Goal: Task Accomplishment & Management: Use online tool/utility

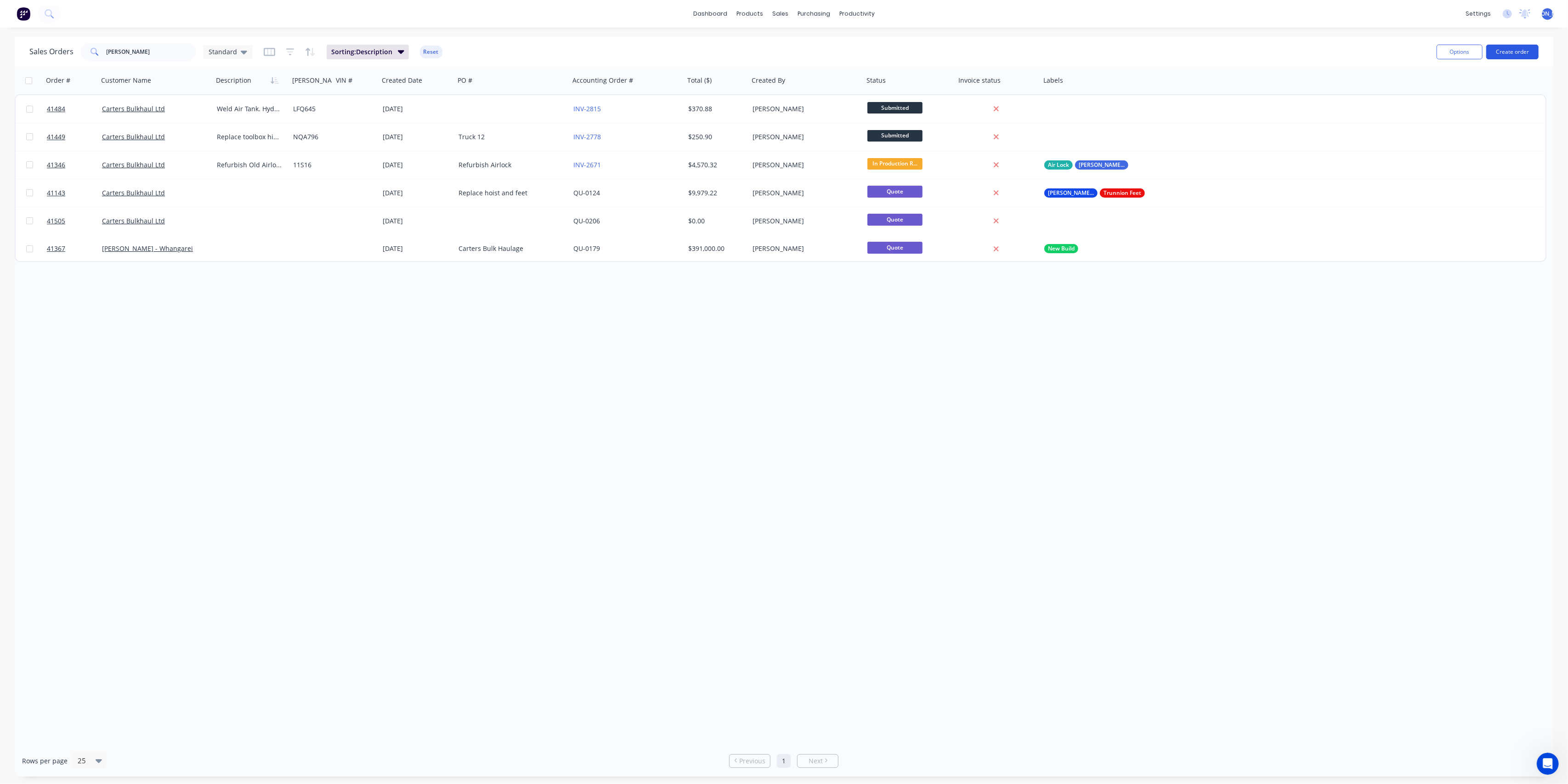
click at [1502, 50] on button "Create order" at bounding box center [1512, 51] width 52 height 15
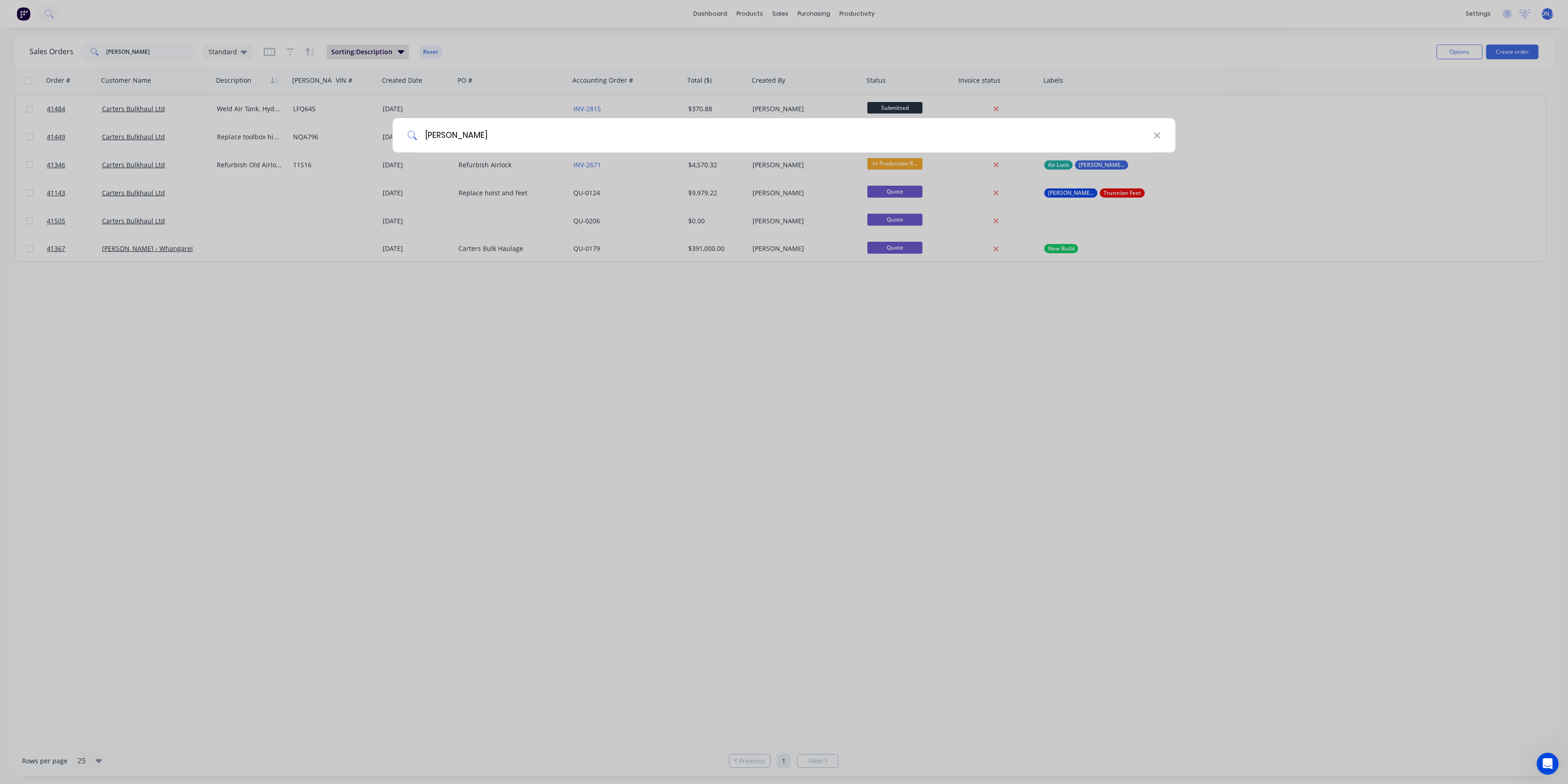
type input "[PERSON_NAME]"
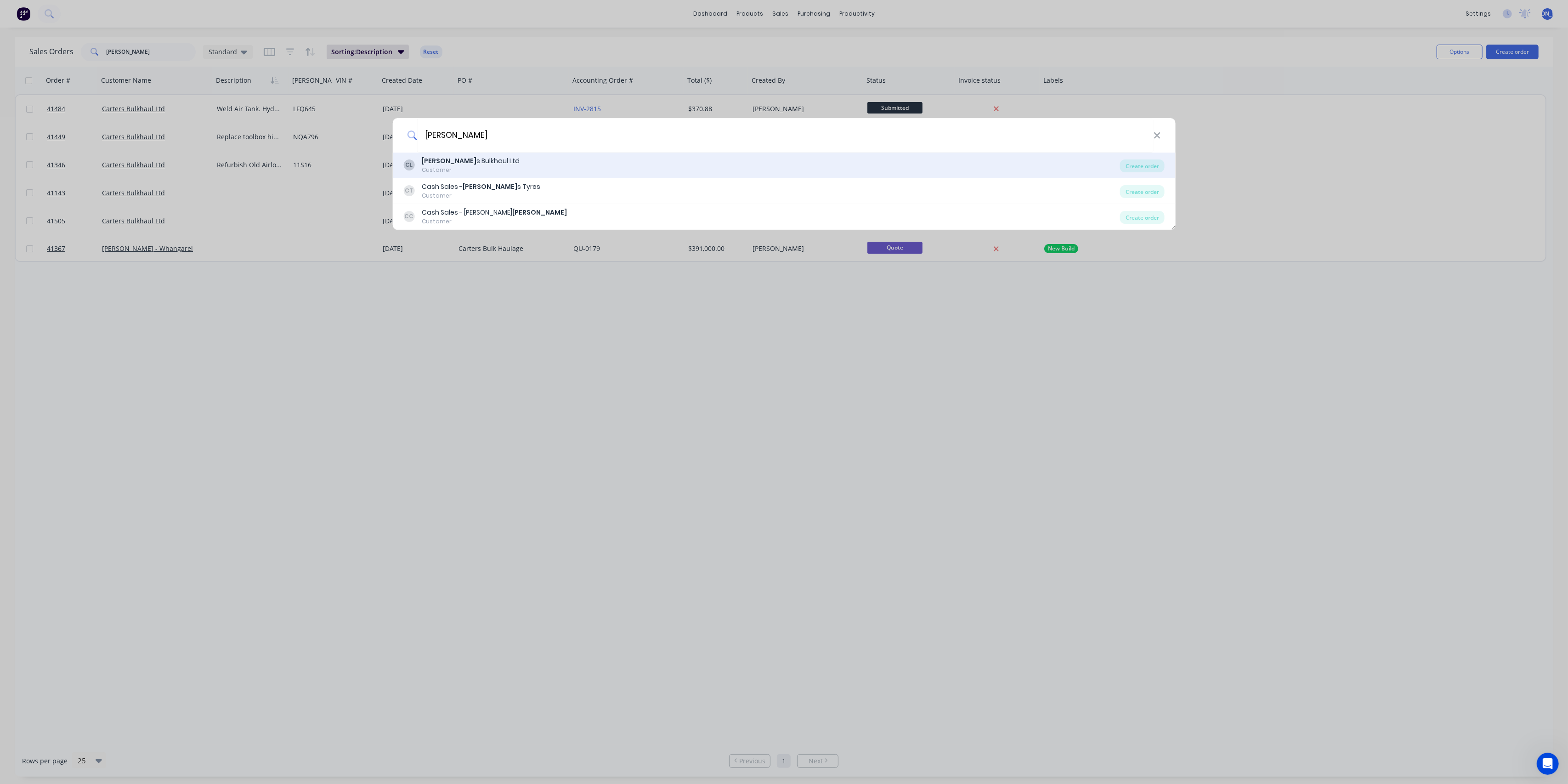
click at [481, 158] on div "[PERSON_NAME] s Bulkhaul Ltd" at bounding box center [470, 161] width 98 height 10
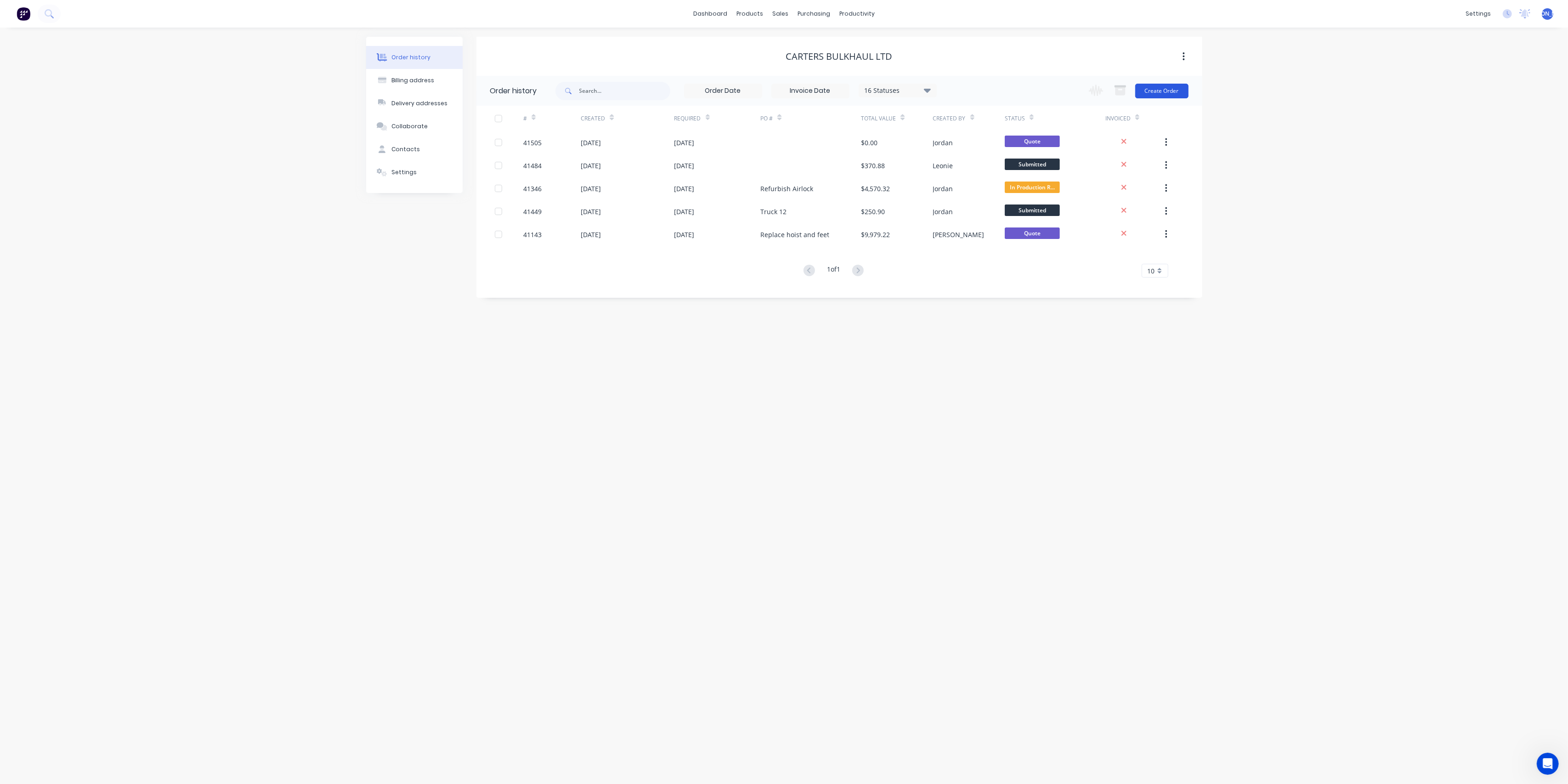
click at [1151, 89] on button "Create Order" at bounding box center [1162, 90] width 53 height 15
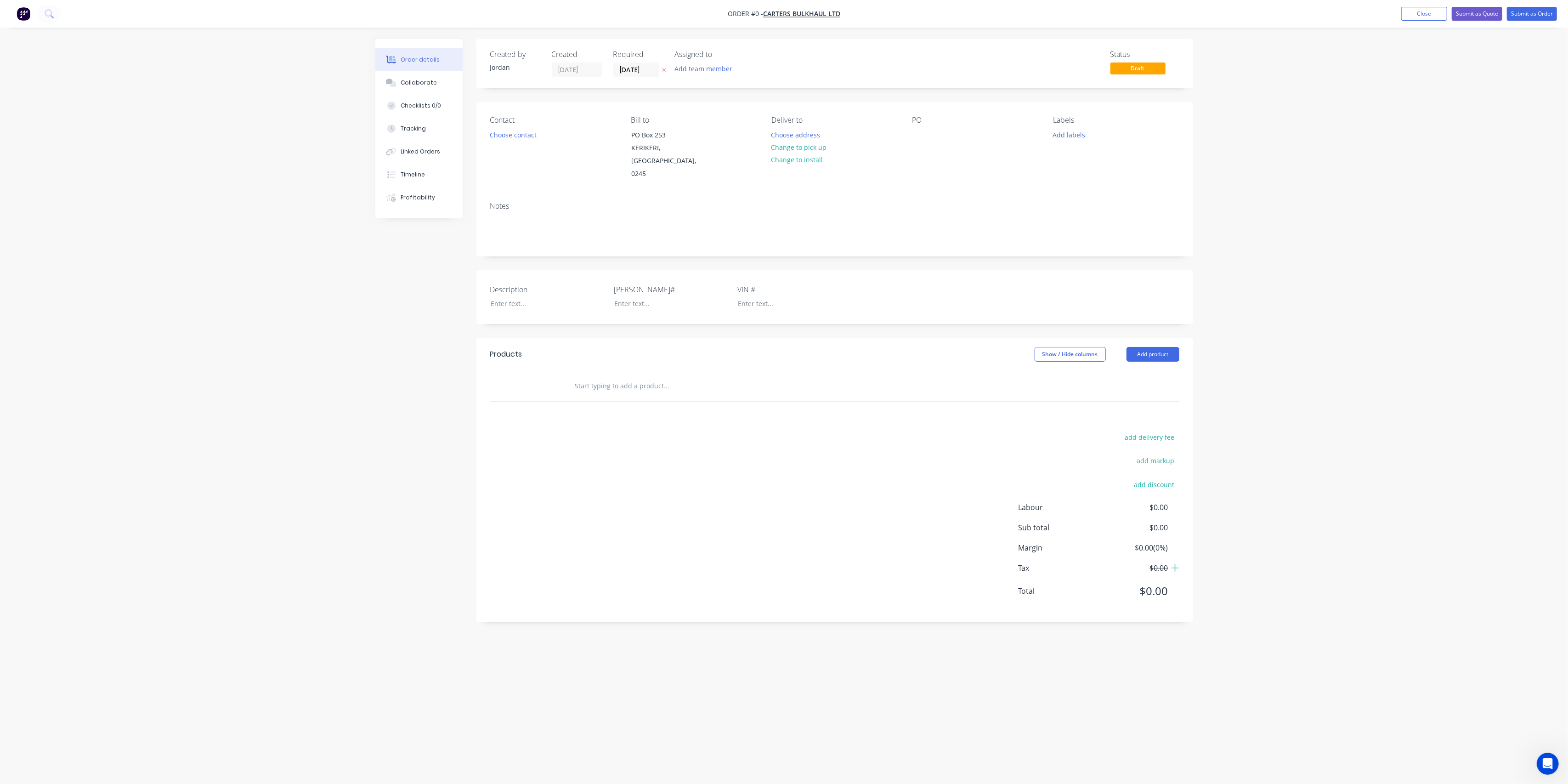
click at [585, 377] on input "text" at bounding box center [666, 385] width 183 height 18
type input "Repair Tag Axle"
click at [686, 415] on button "Add Repair Tag Axle to order" at bounding box center [716, 421] width 276 height 30
click at [638, 298] on div "Description [PERSON_NAME]# VIN #" at bounding box center [835, 298] width 717 height 54
click at [640, 297] on div at bounding box center [664, 303] width 115 height 13
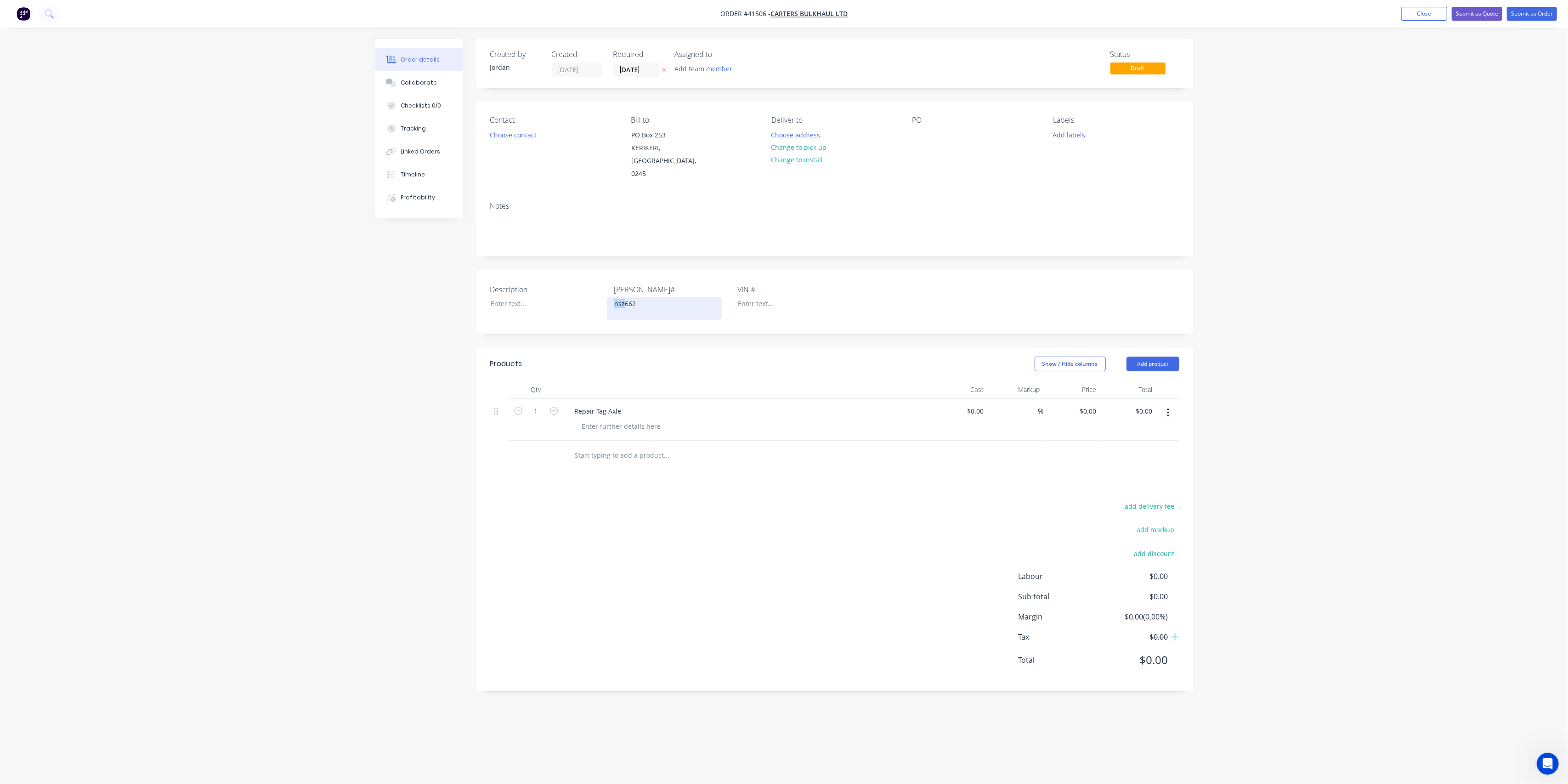
drag, startPoint x: 625, startPoint y: 290, endPoint x: 607, endPoint y: 291, distance: 18.0
click at [607, 297] on div "nsz662" at bounding box center [664, 308] width 115 height 23
click at [657, 338] on header "Products Show / Hide columns Add product" at bounding box center [835, 354] width 717 height 33
click at [1524, 12] on button "Submit as Order" at bounding box center [1532, 14] width 50 height 14
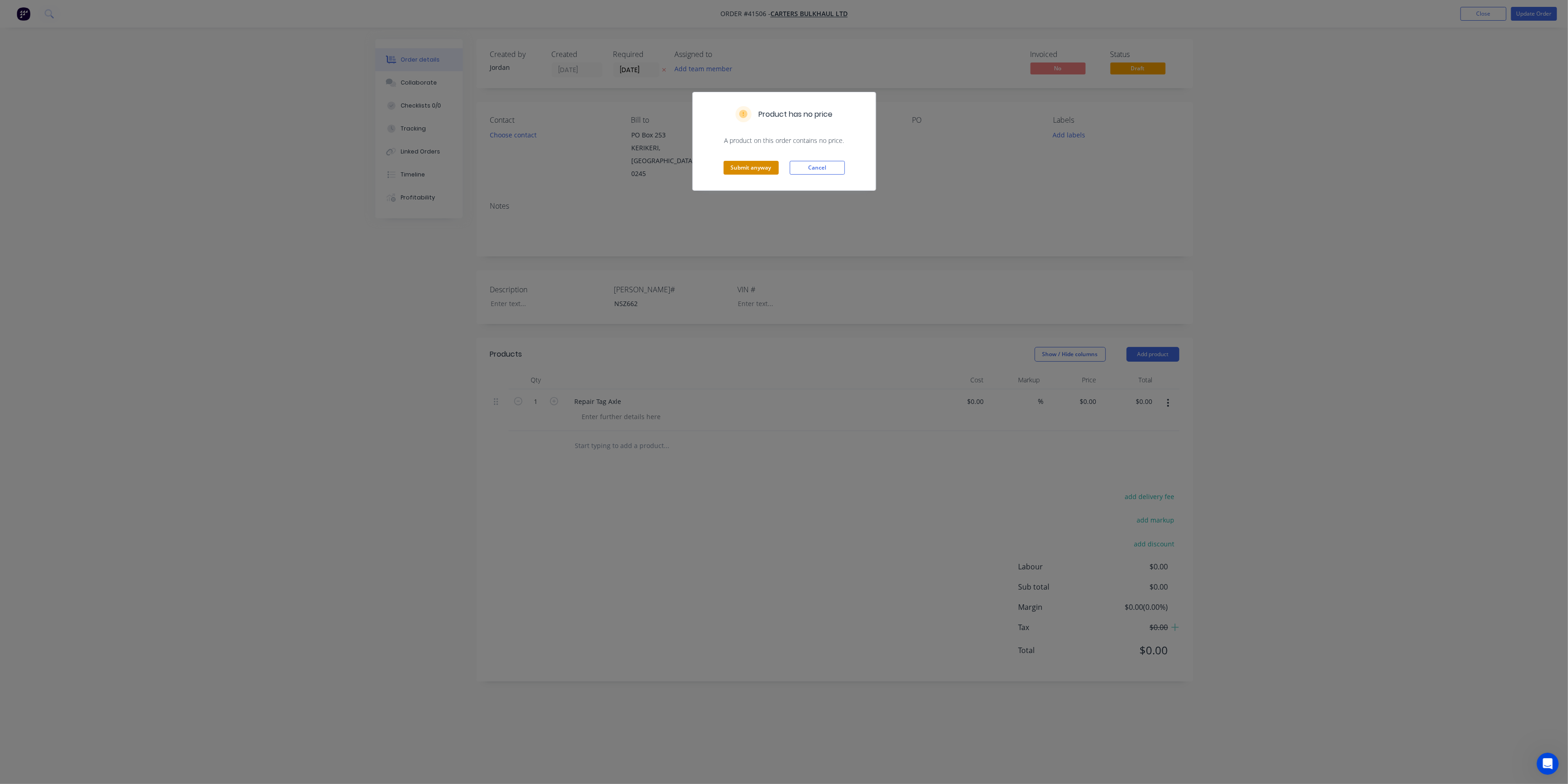
click at [743, 166] on button "Submit anyway" at bounding box center [751, 168] width 55 height 14
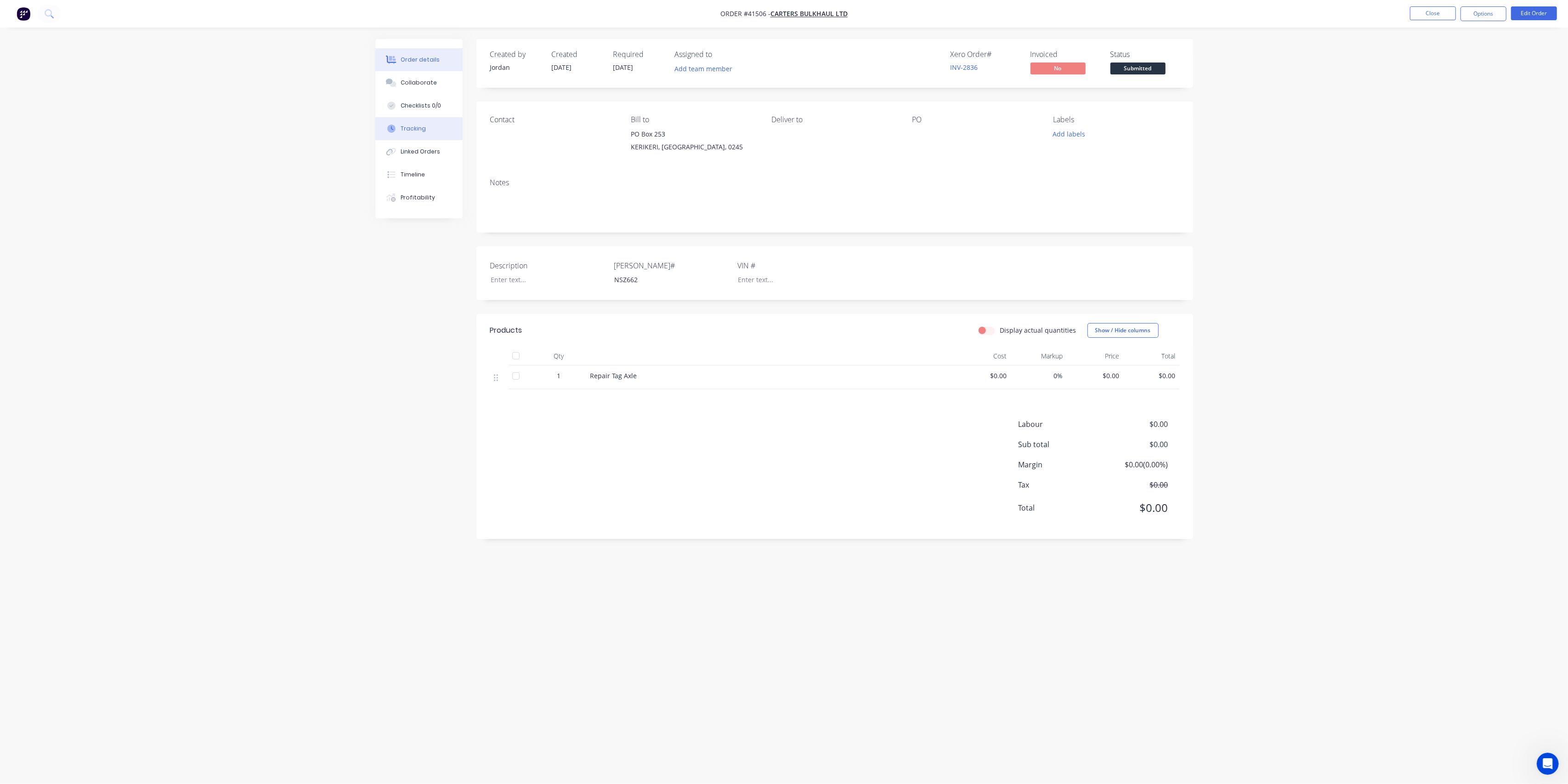
click at [419, 125] on div "Tracking" at bounding box center [413, 129] width 25 height 9
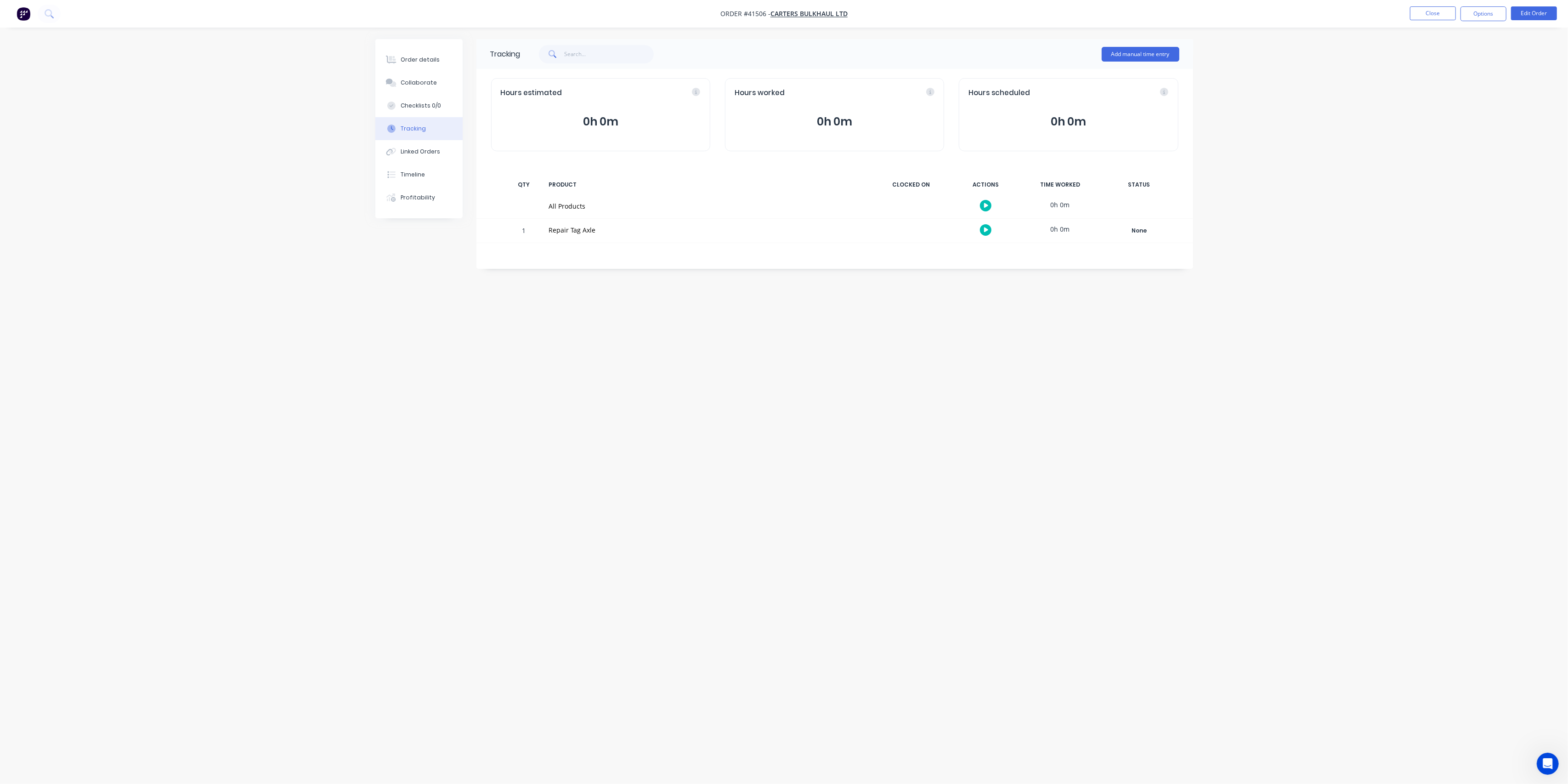
click at [988, 229] on icon "button" at bounding box center [986, 231] width 4 height 5
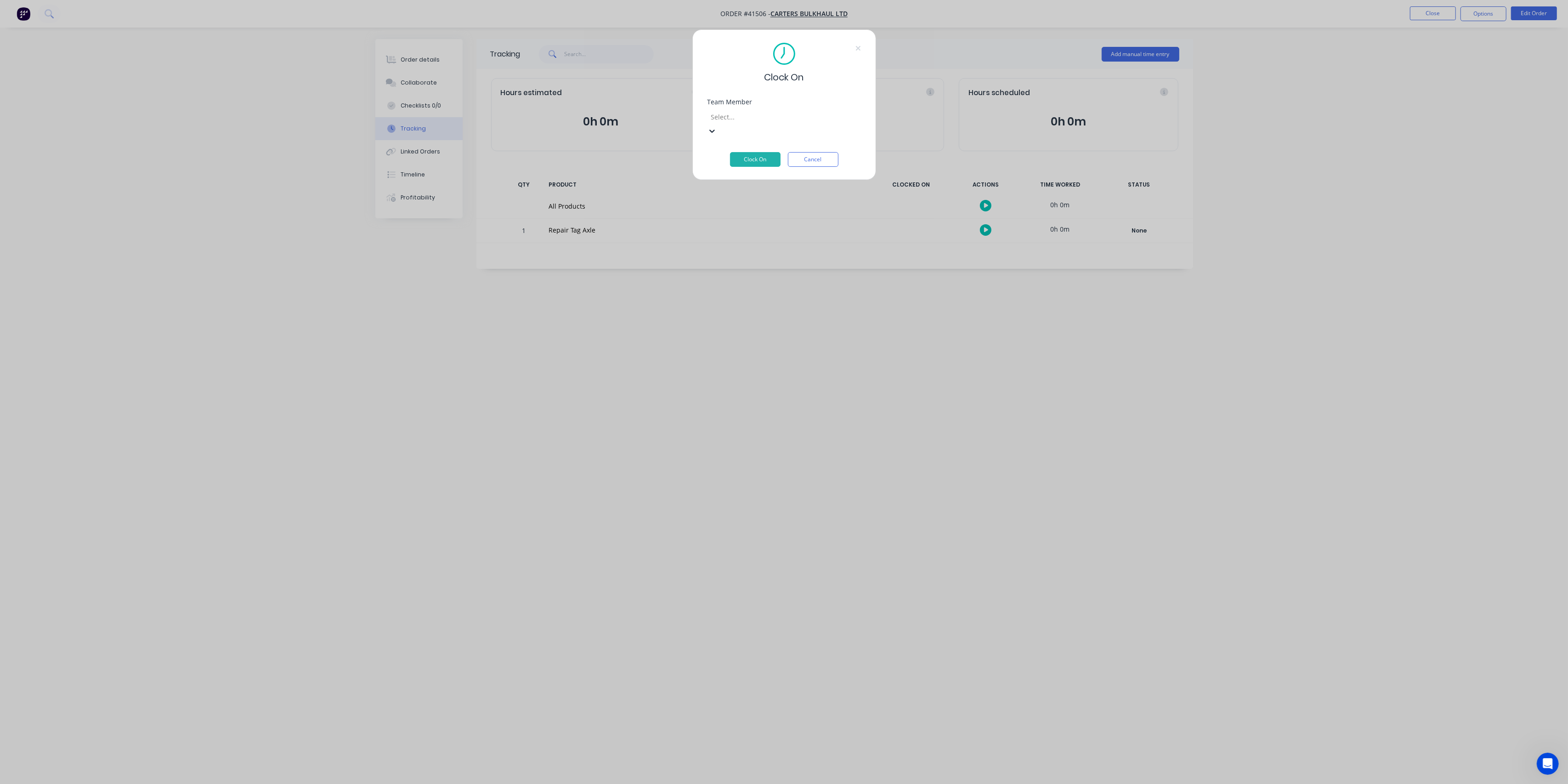
click at [813, 115] on div at bounding box center [777, 117] width 132 height 11
drag, startPoint x: 604, startPoint y: 206, endPoint x: 612, endPoint y: 202, distance: 8.9
click at [604, 205] on div "Clock On Team Member 14 results available. Use Up and Down to choose options, p…" at bounding box center [784, 392] width 1568 height 784
click at [986, 206] on div "Clock On Team Member Select... Clock On Cancel" at bounding box center [784, 392] width 1568 height 784
click at [824, 146] on button "Cancel" at bounding box center [813, 145] width 50 height 15
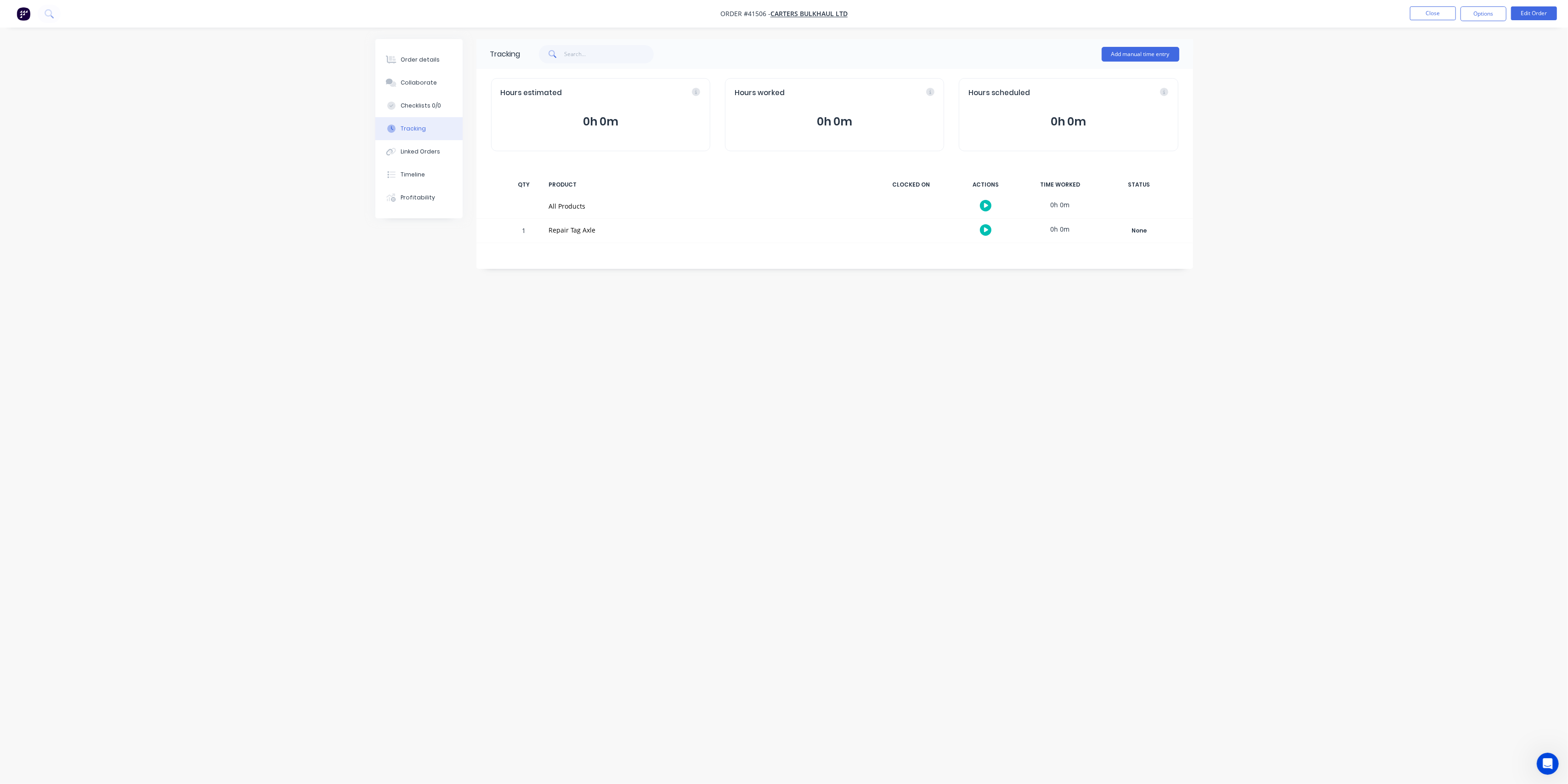
click at [984, 202] on button "button" at bounding box center [985, 205] width 11 height 11
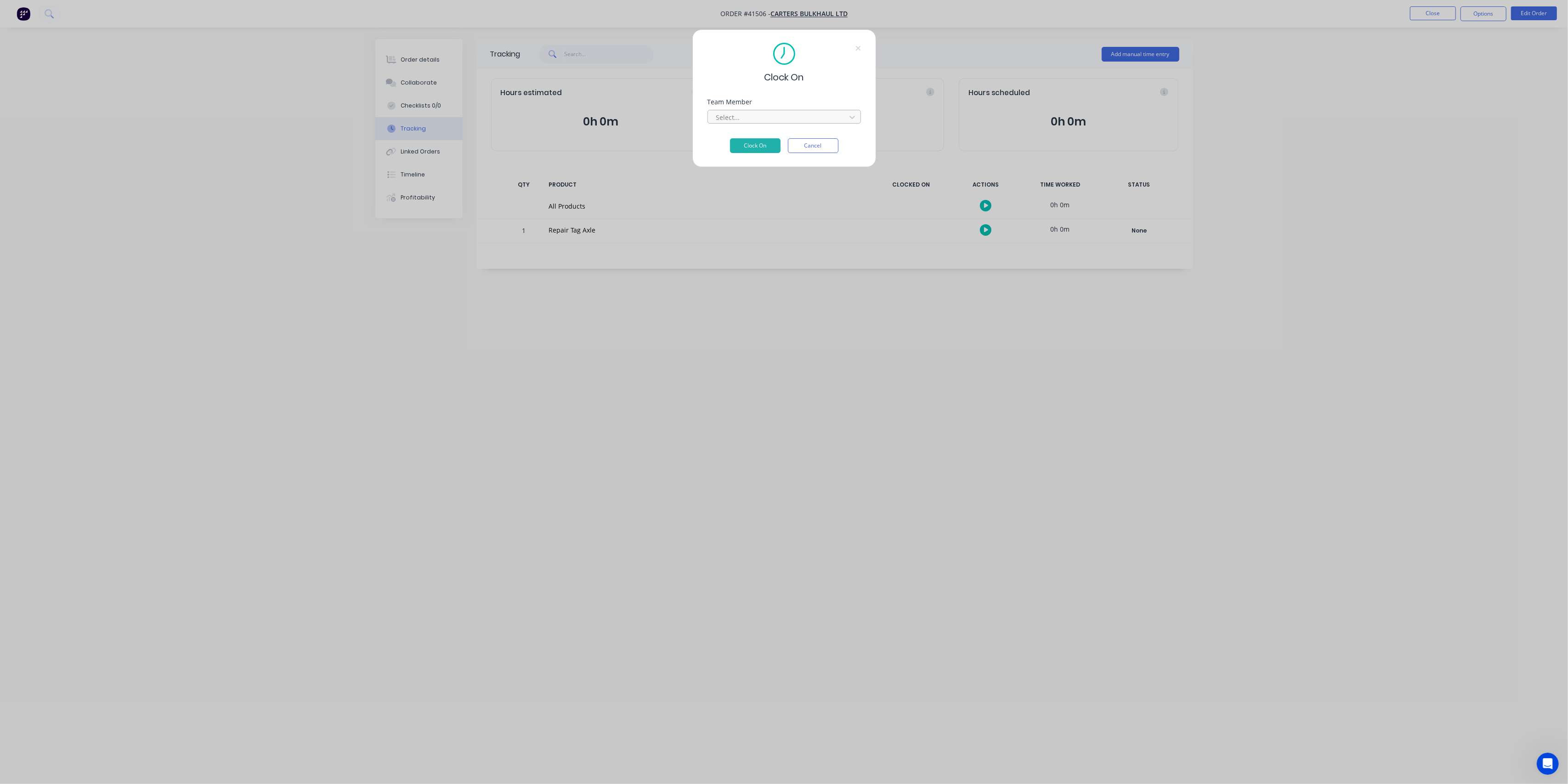
click at [828, 118] on div at bounding box center [778, 117] width 126 height 11
click at [757, 152] on button "Clock On" at bounding box center [756, 159] width 50 height 15
